Goal: Information Seeking & Learning: Learn about a topic

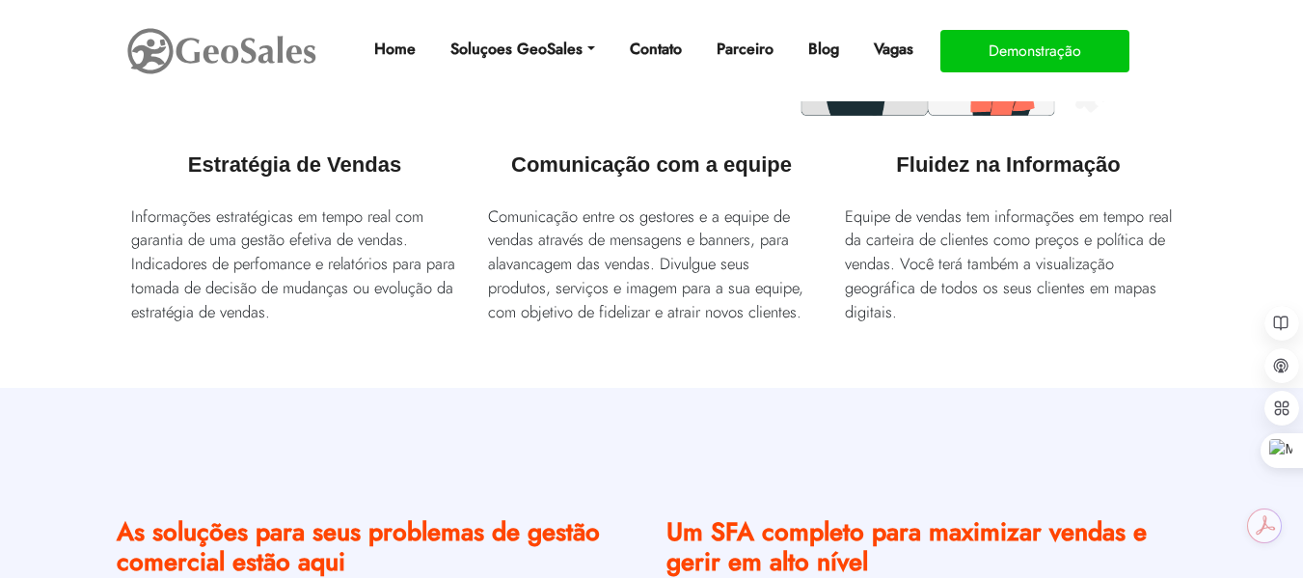
scroll to position [868, 0]
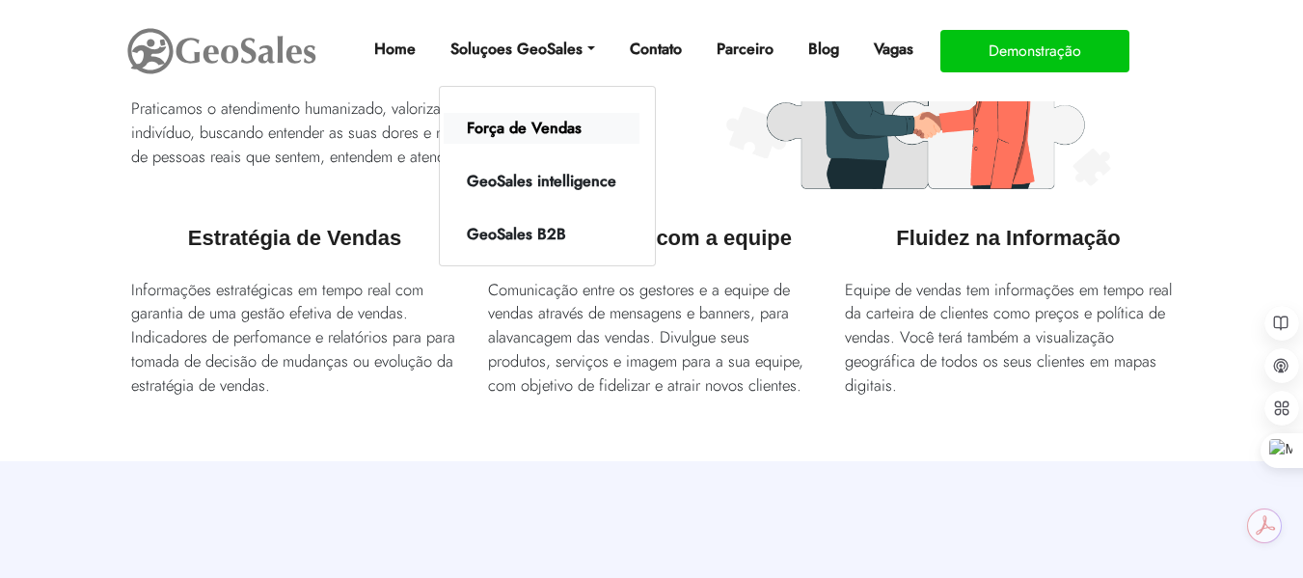
click at [519, 123] on link "Força de Vendas" at bounding box center [542, 128] width 196 height 31
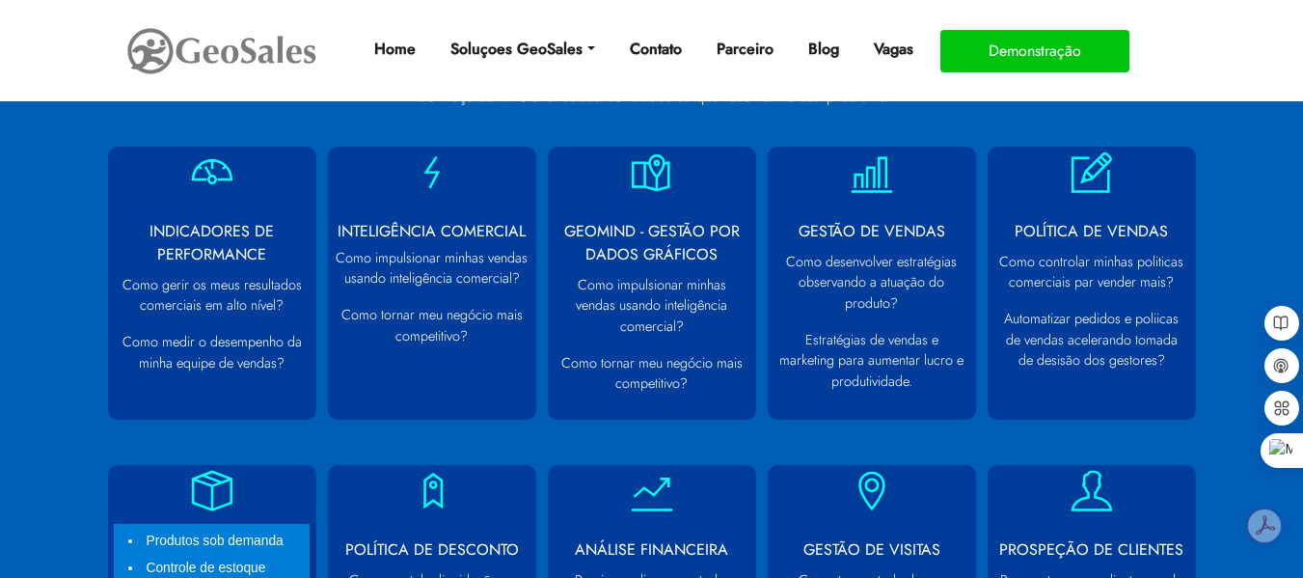
scroll to position [868, 0]
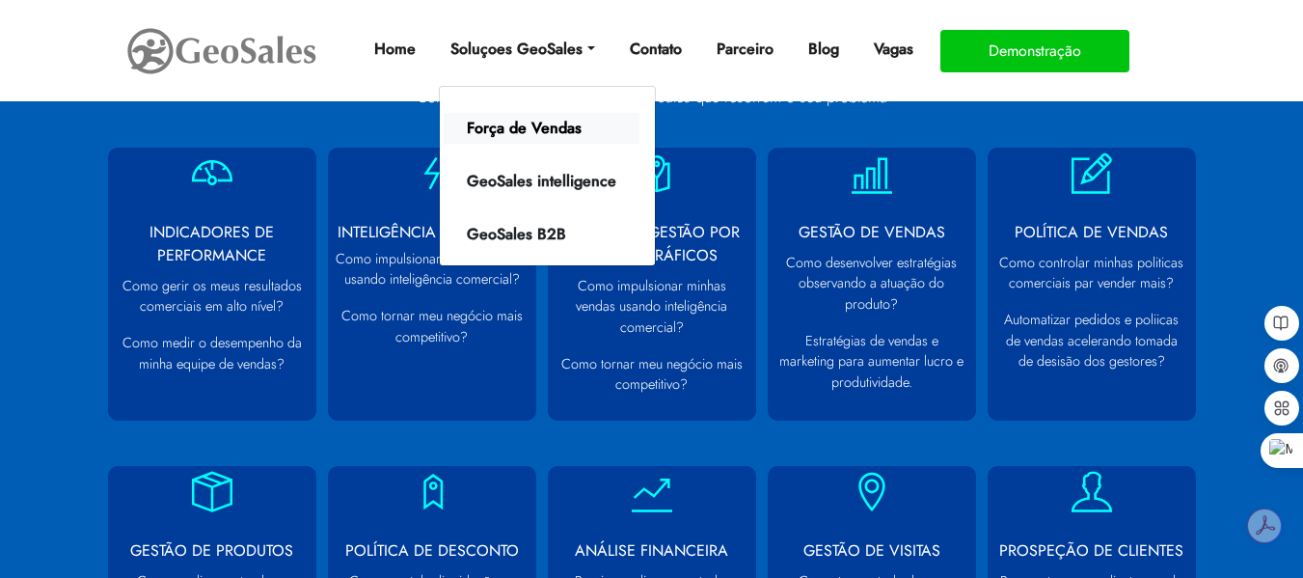
click at [532, 141] on link "Força de Vendas" at bounding box center [542, 128] width 196 height 31
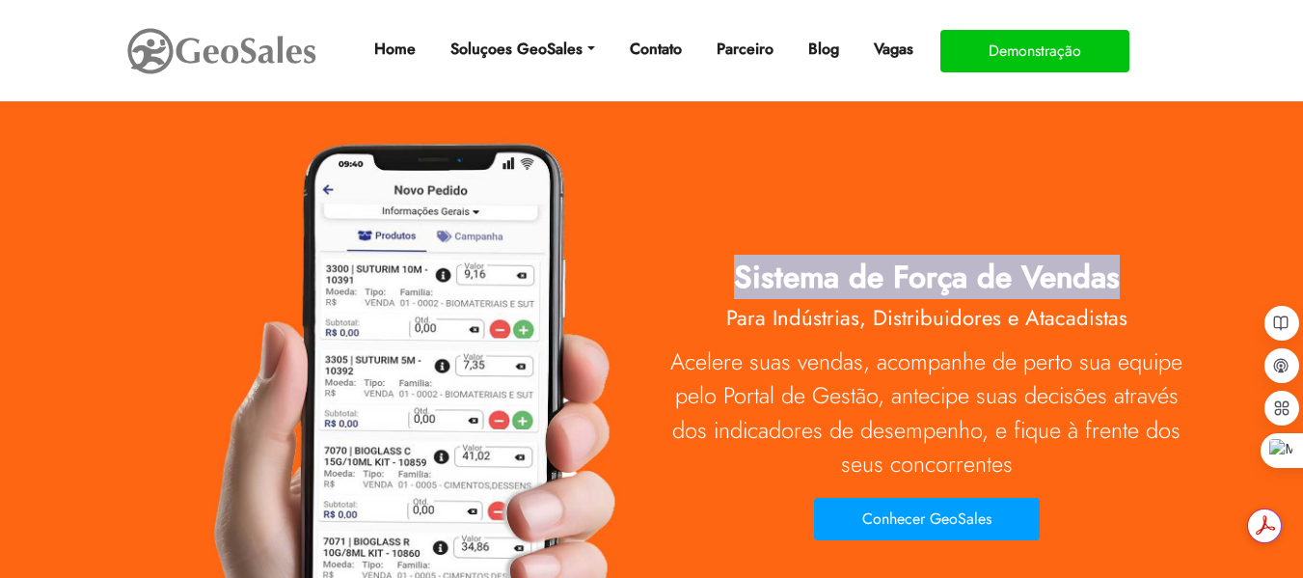
drag, startPoint x: 735, startPoint y: 275, endPoint x: 1112, endPoint y: 280, distance: 377.2
click at [1112, 280] on span "Sistema de Força de Vendas" at bounding box center [927, 277] width 386 height 44
copy span "Sistema de Força de Vendas"
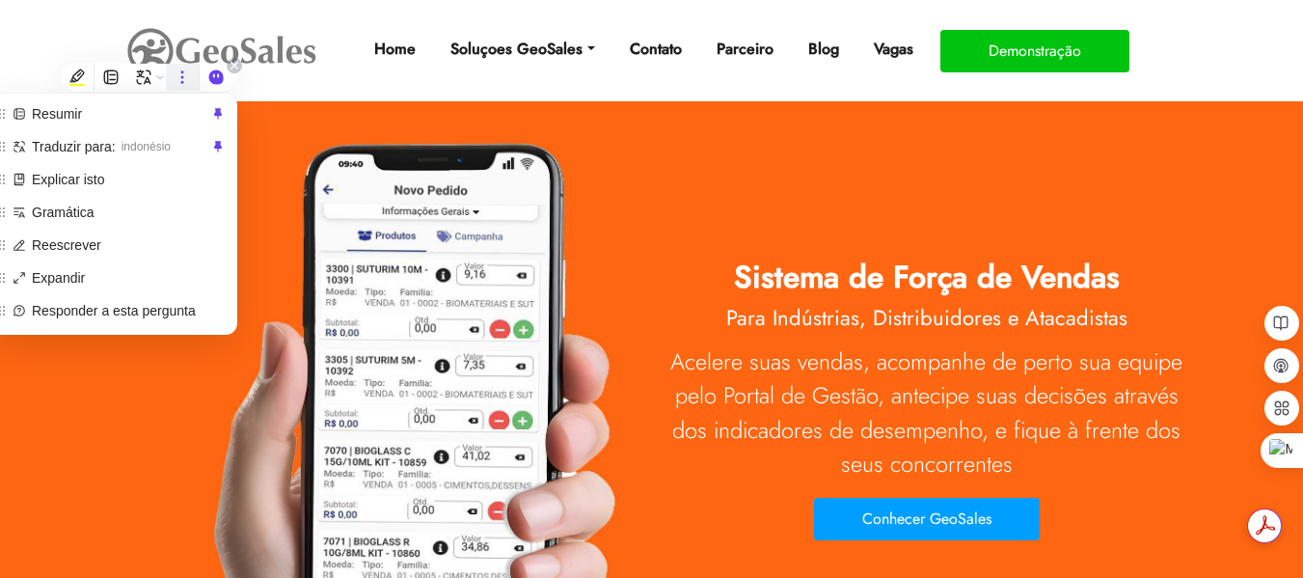
click at [187, 77] on icon at bounding box center [182, 76] width 17 height 17
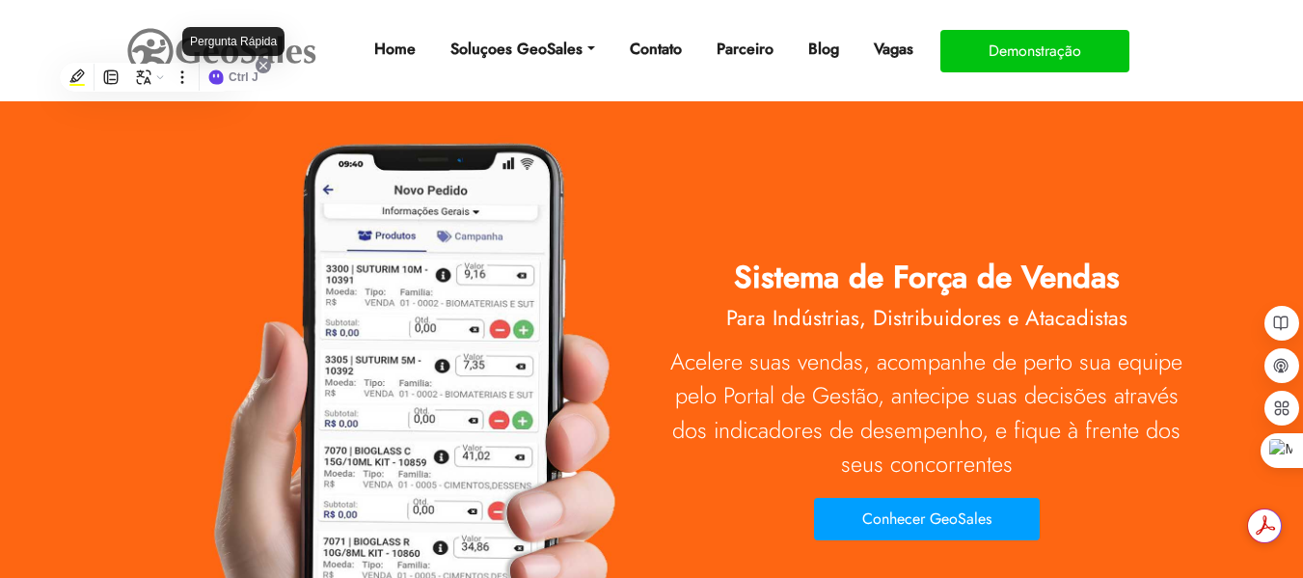
click at [264, 69] on icon at bounding box center [263, 65] width 15 height 15
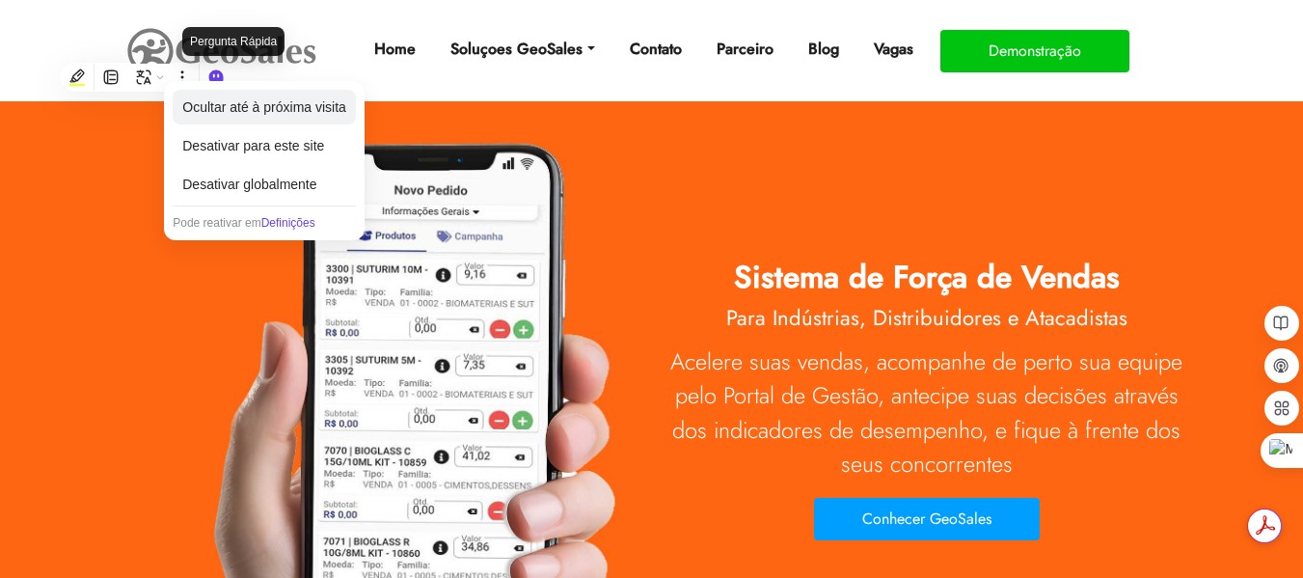
click at [194, 111] on div "Ocultar até à próxima visita" at bounding box center [264, 107] width 183 height 35
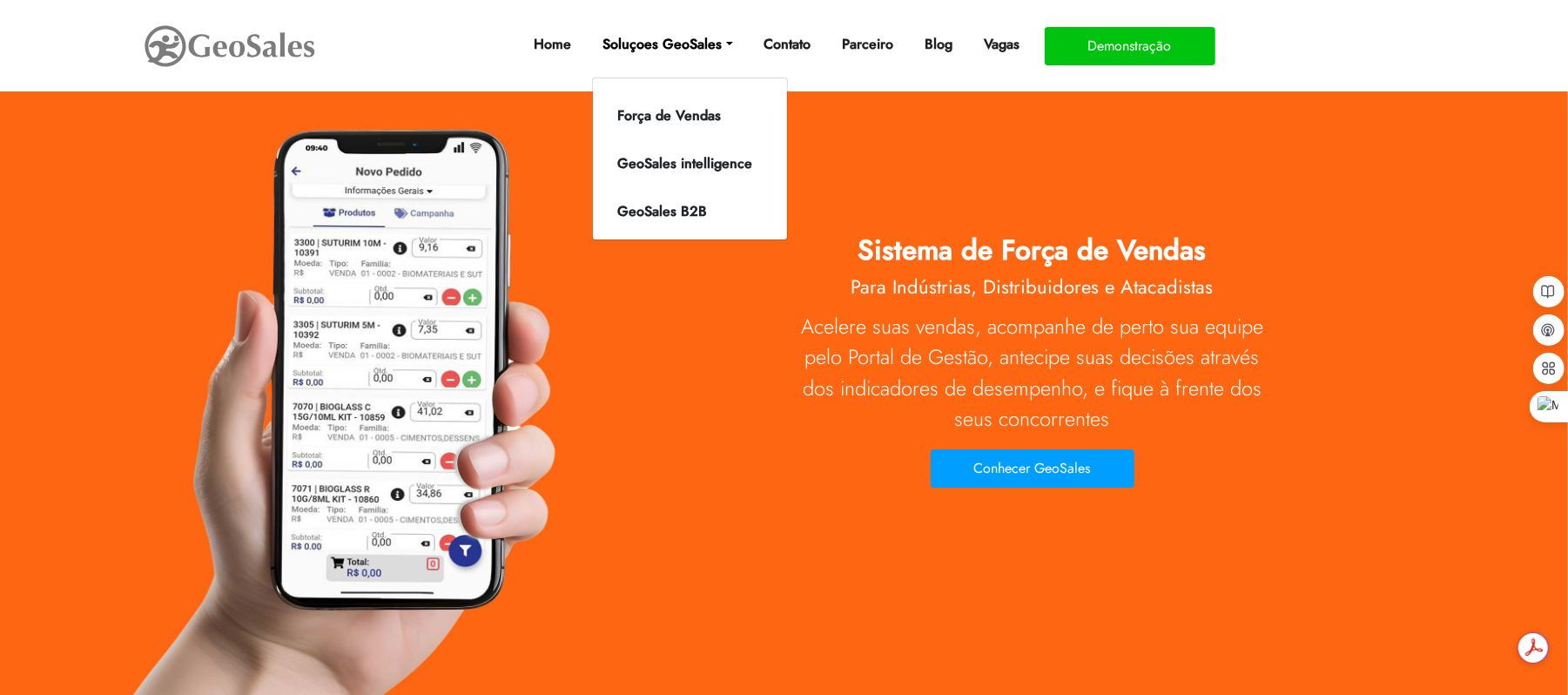
click at [637, 47] on link "Soluçoes GeoSales" at bounding box center [667, 44] width 144 height 35
drag, startPoint x: 650, startPoint y: 92, endPoint x: 649, endPoint y: 103, distance: 11.0
click at [649, 98] on ul "Força de Vendas GeoSales intelligence GeoSales B2B" at bounding box center [690, 159] width 196 height 162
click at [648, 109] on link "Força de Vendas" at bounding box center [685, 116] width 177 height 28
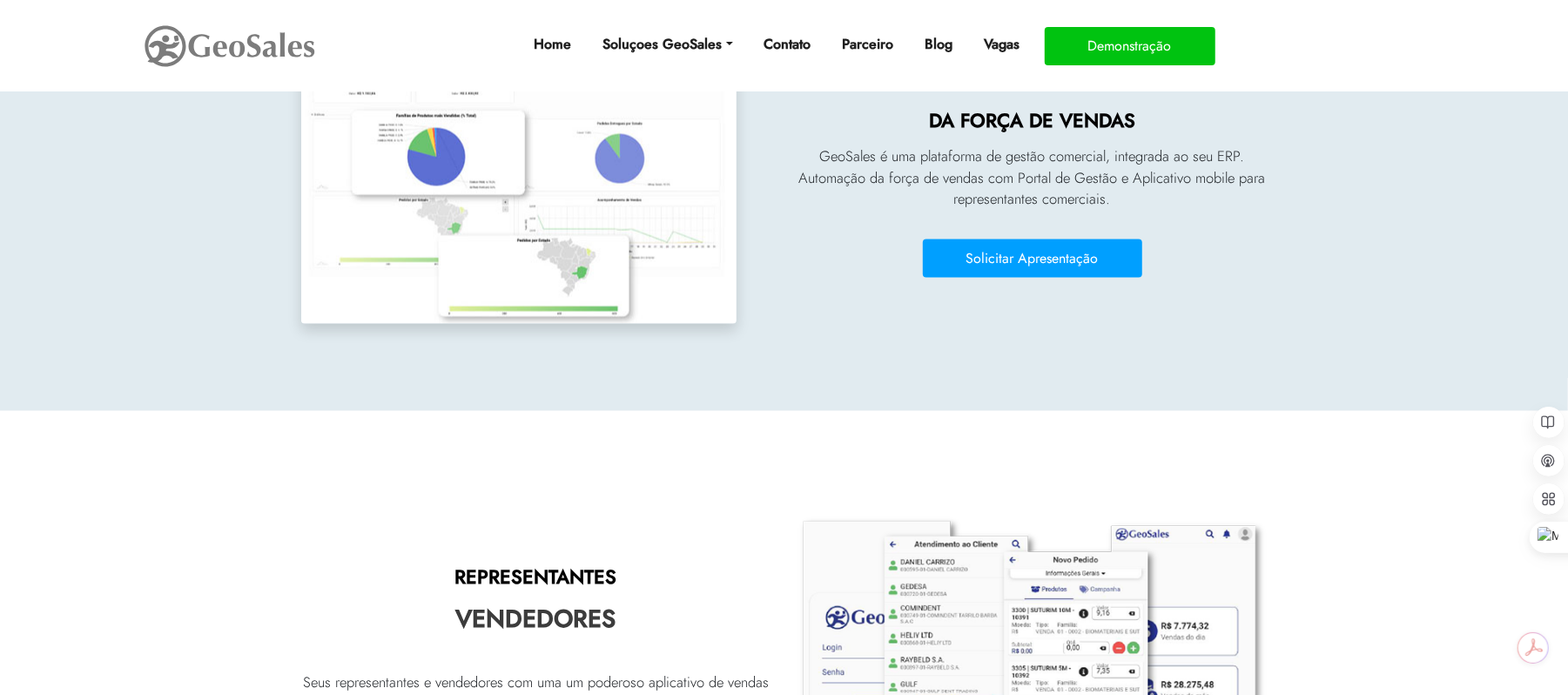
scroll to position [1741, 0]
